Goal: Task Accomplishment & Management: Manage account settings

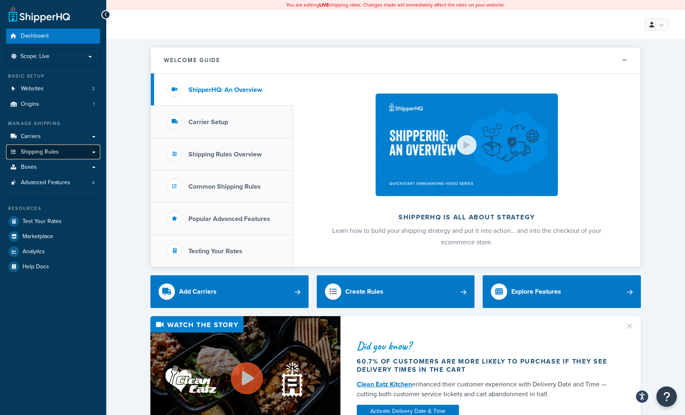
click at [44, 157] on link "Shipping Rules" at bounding box center [53, 152] width 94 height 15
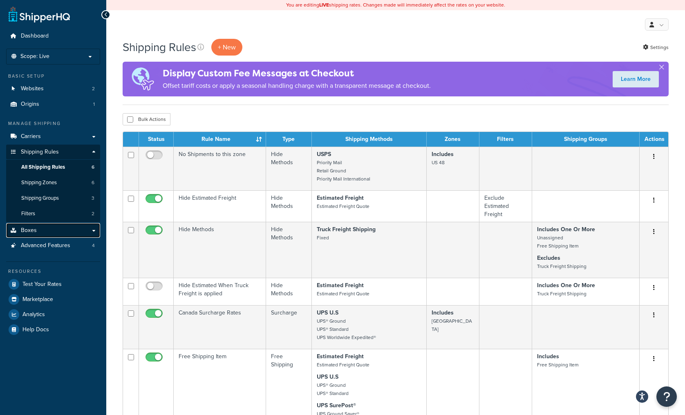
click at [38, 228] on link "Boxes" at bounding box center [53, 230] width 94 height 15
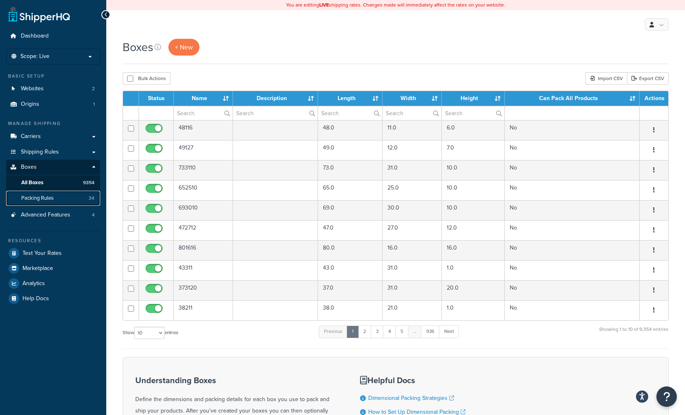
click at [33, 196] on span "Packing Rules" at bounding box center [37, 198] width 32 height 7
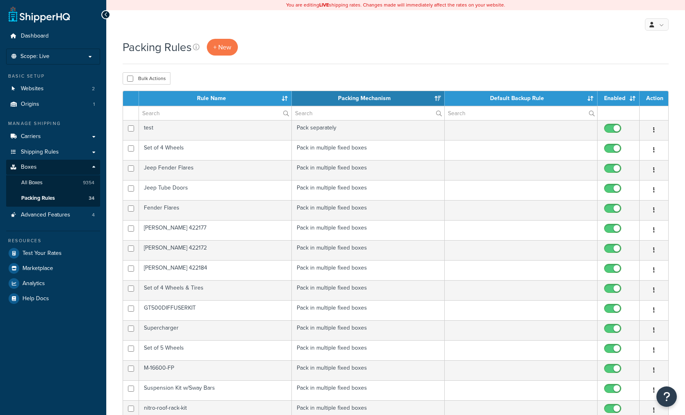
select select "15"
click at [148, 112] on input "text" at bounding box center [215, 113] width 152 height 14
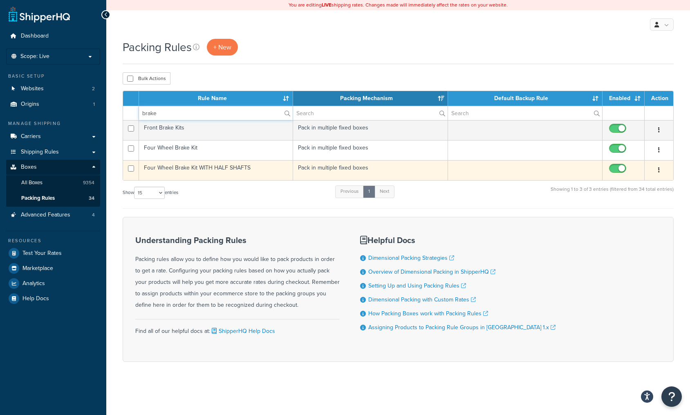
type input "brake"
click at [227, 172] on td "Four Wheel Brake Kit WITH HALF SHAFTS" at bounding box center [216, 170] width 154 height 20
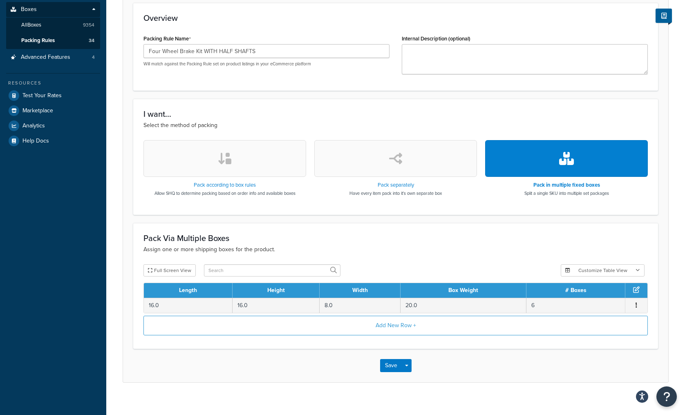
scroll to position [163, 0]
